Goal: Transaction & Acquisition: Purchase product/service

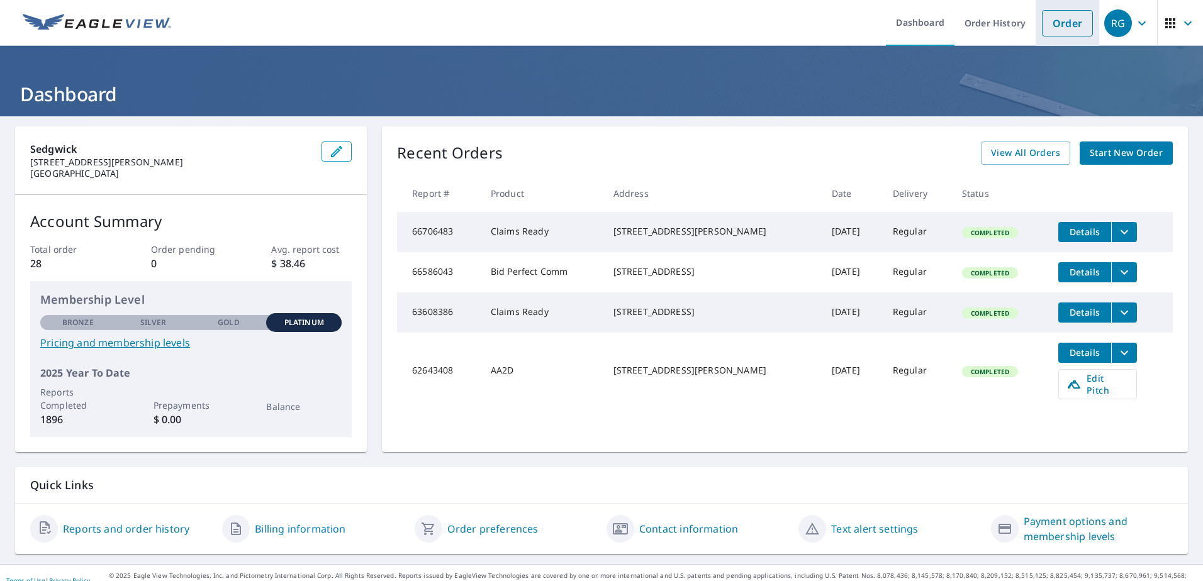
click at [1062, 21] on link "Order" at bounding box center [1067, 23] width 51 height 26
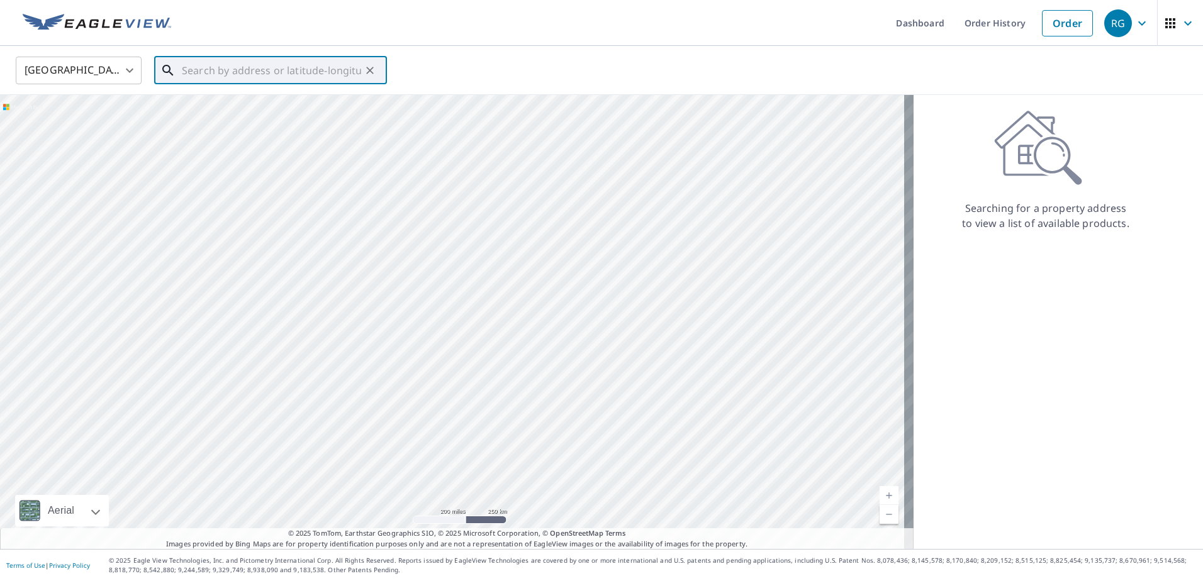
click at [203, 71] on input "text" at bounding box center [271, 70] width 179 height 35
paste input "[STREET_ADDRESS]"
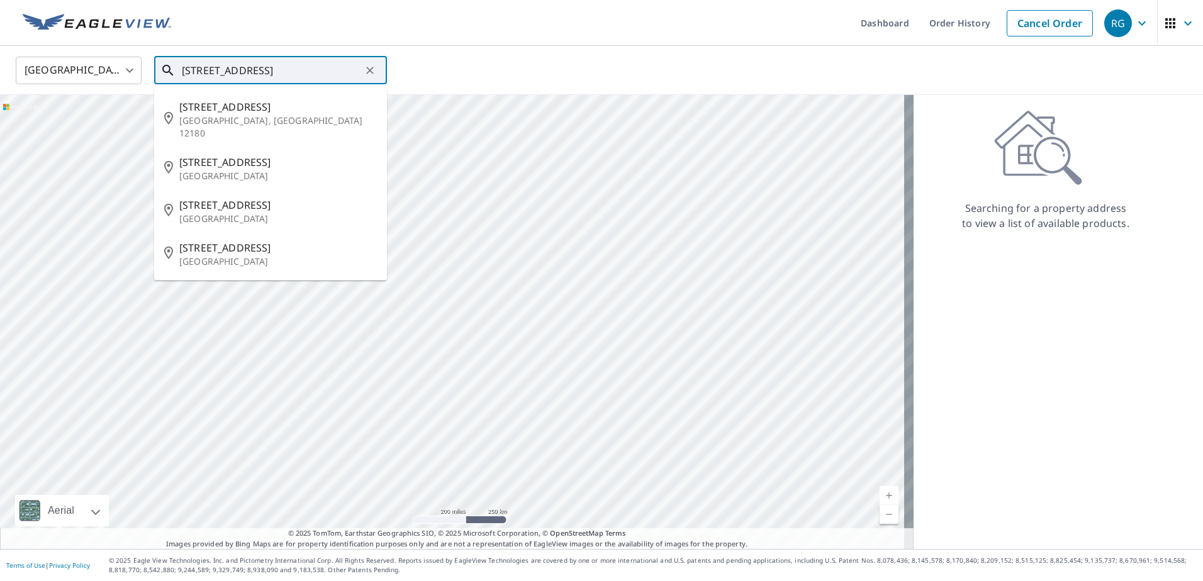
drag, startPoint x: 316, startPoint y: 76, endPoint x: 149, endPoint y: 79, distance: 166.8
click at [149, 79] on div "United States [GEOGRAPHIC_DATA] ​ 10 Sage Hill Ln ​ [STREET_ADDRESS][GEOGRAPHIC…" at bounding box center [597, 70] width 1182 height 30
paste input ", Menands, NY 12204"
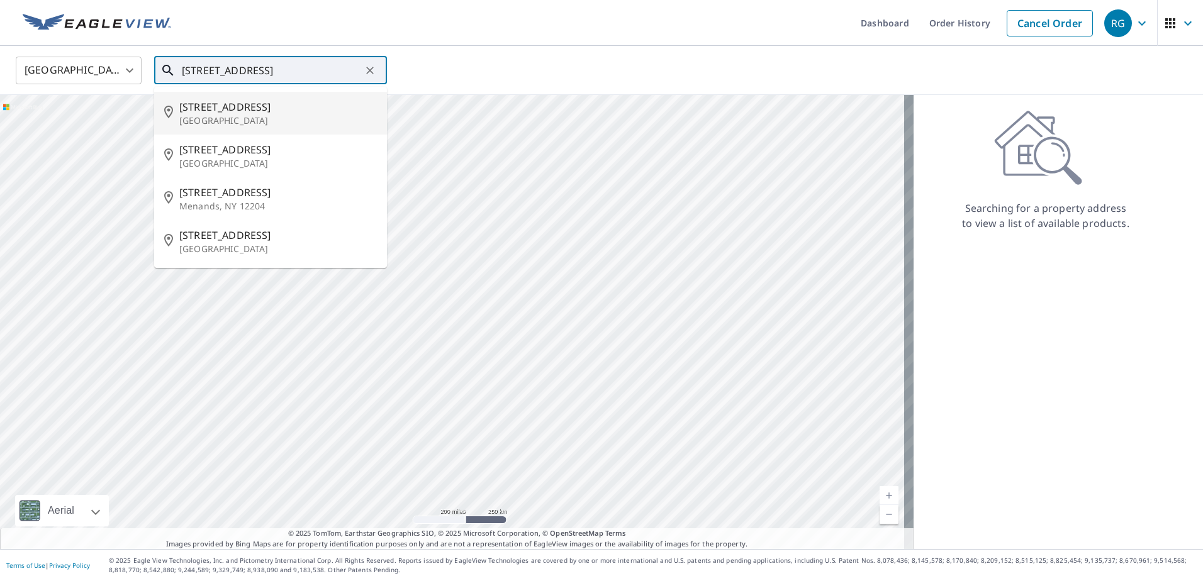
click at [205, 117] on p "[GEOGRAPHIC_DATA]" at bounding box center [278, 121] width 198 height 13
type input "[STREET_ADDRESS]"
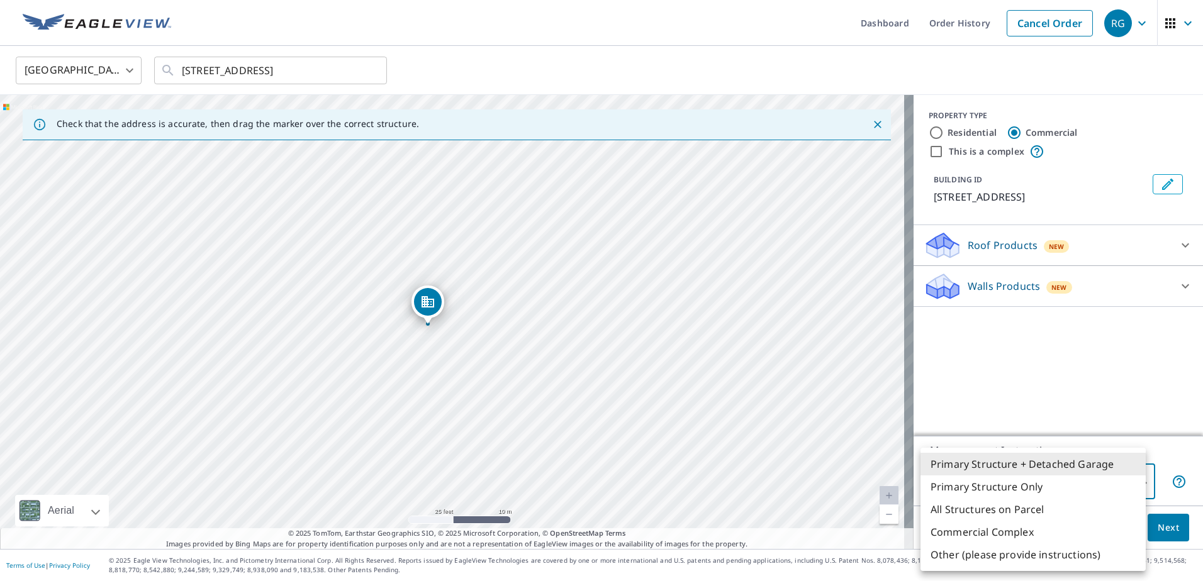
click at [1135, 479] on body "RG RG Dashboard Order History Cancel Order RG [GEOGRAPHIC_DATA] [GEOGRAPHIC_DAT…" at bounding box center [601, 290] width 1203 height 581
click at [1036, 485] on li "Primary Structure Only" at bounding box center [1033, 487] width 225 height 23
type input "2"
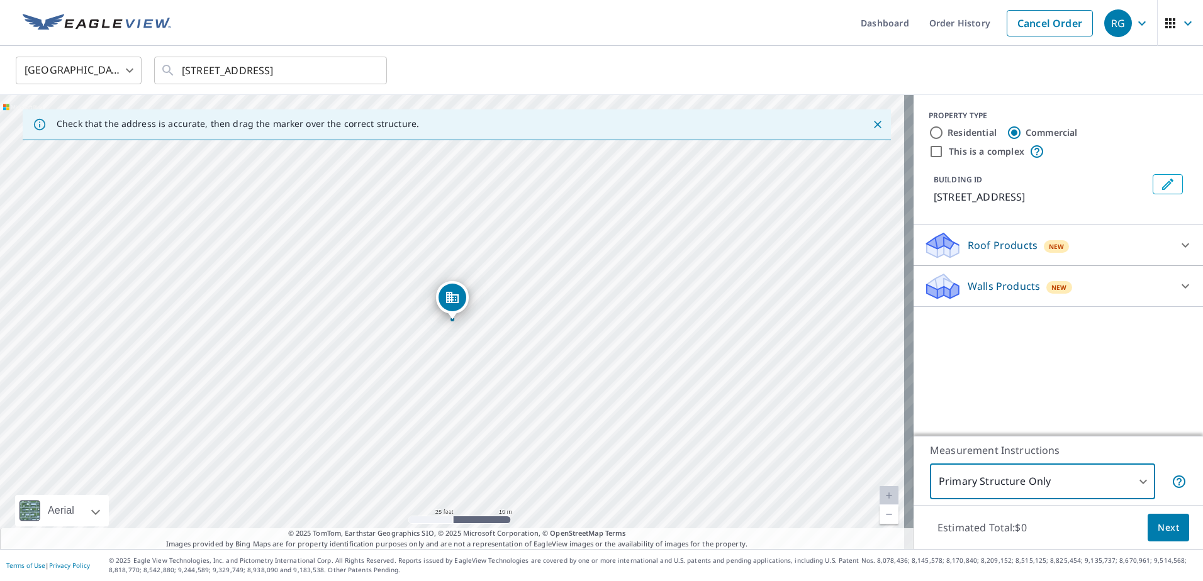
click at [1158, 530] on span "Next" at bounding box center [1168, 528] width 21 height 16
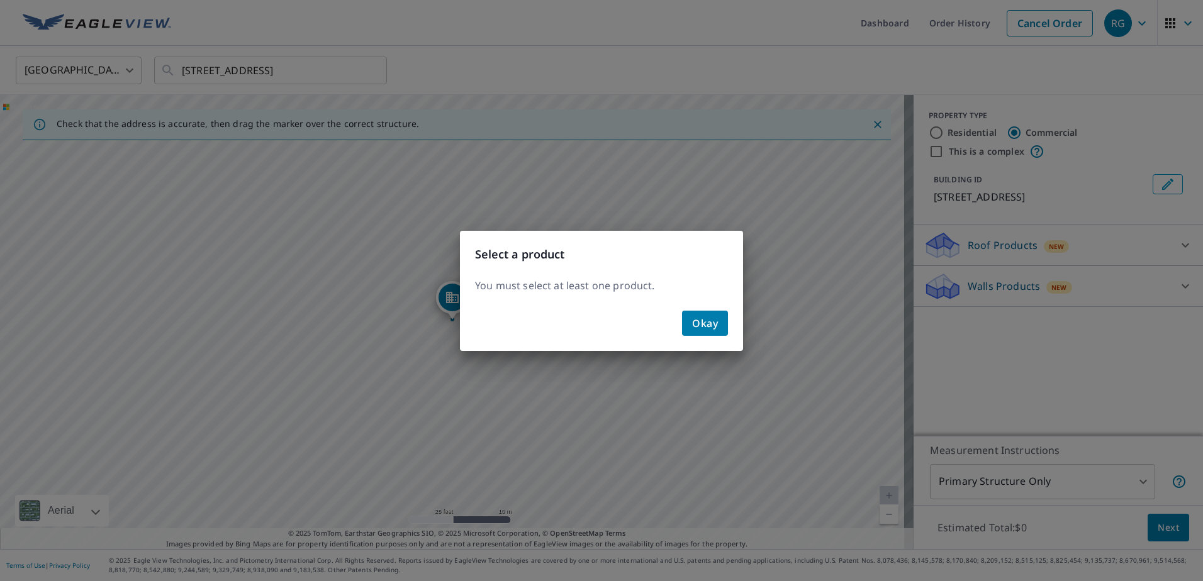
click at [709, 329] on span "Okay" at bounding box center [705, 324] width 26 height 18
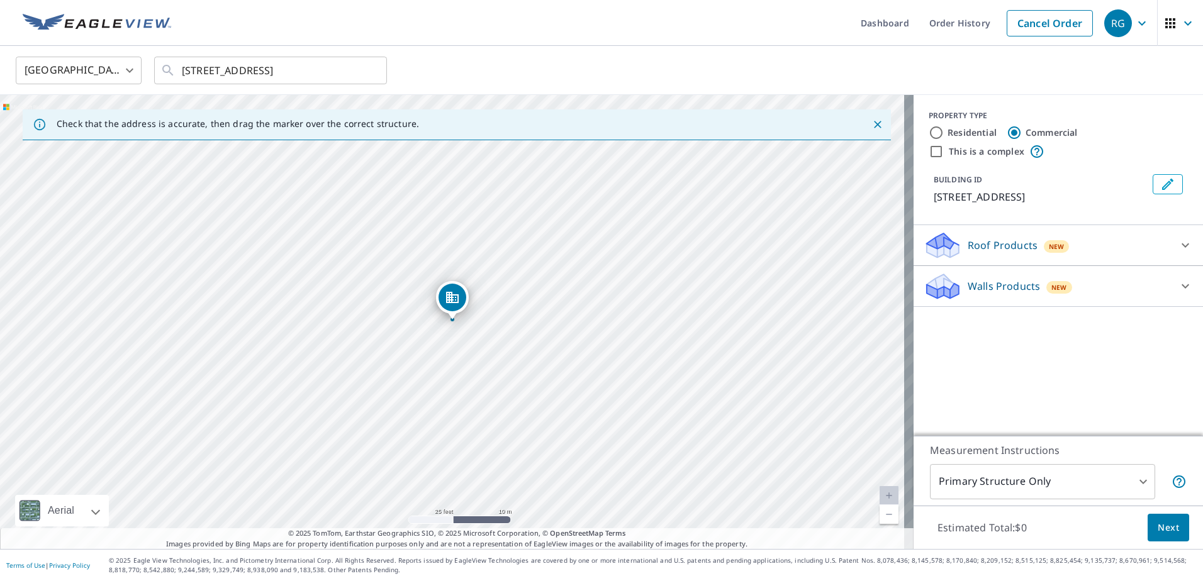
click at [957, 240] on div "Roof Products New" at bounding box center [1047, 246] width 247 height 30
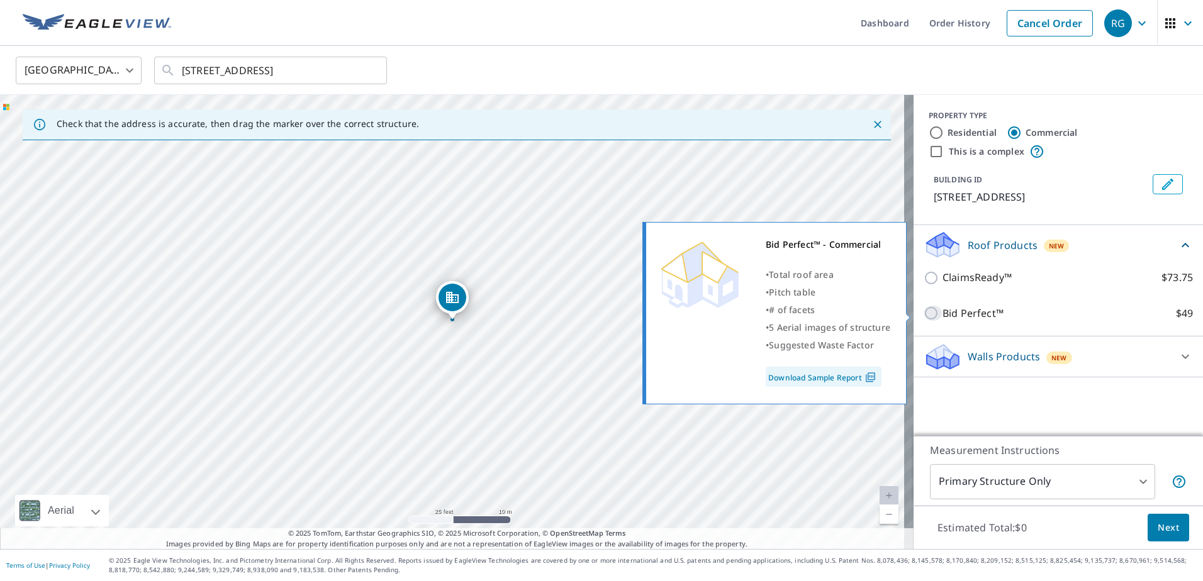
click at [924, 313] on input "Bid Perfect™ $49" at bounding box center [933, 313] width 19 height 15
checkbox input "true"
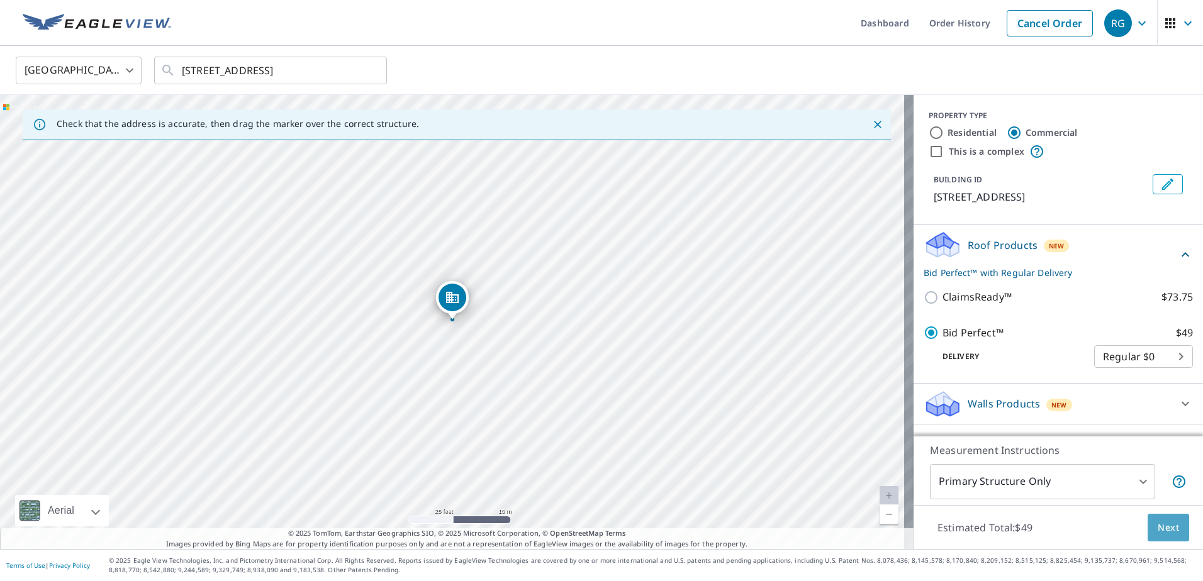
click at [1158, 526] on span "Next" at bounding box center [1168, 528] width 21 height 16
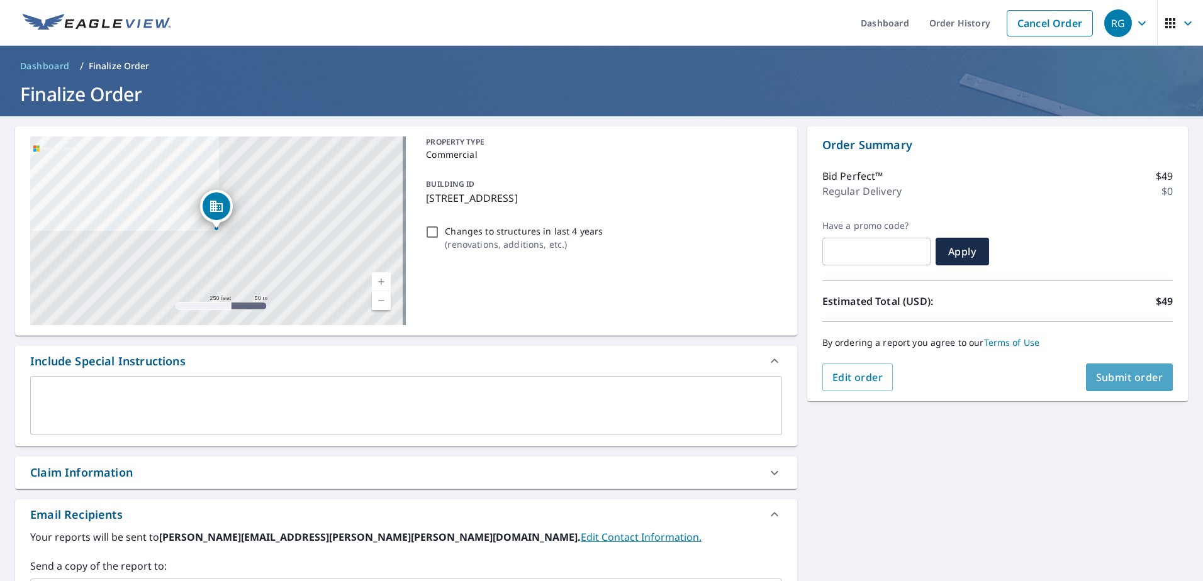
click at [1101, 381] on span "Submit order" at bounding box center [1129, 378] width 67 height 14
